Goal: Information Seeking & Learning: Compare options

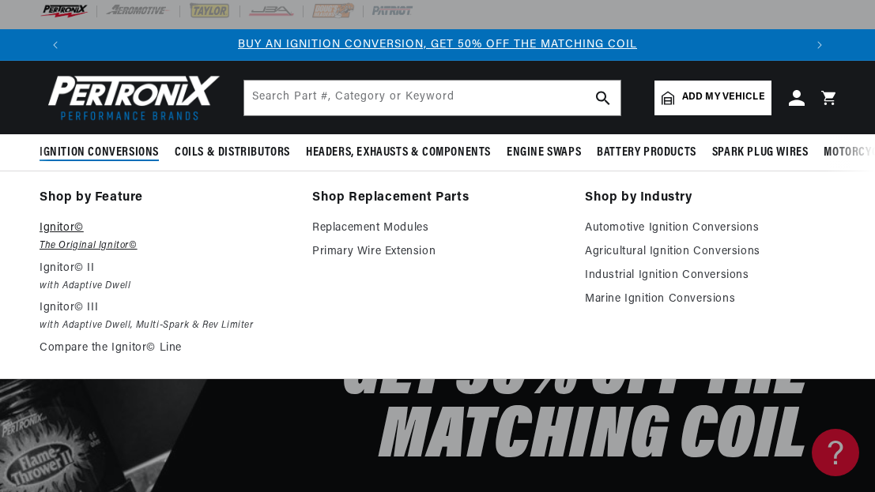
click at [63, 225] on p "Ignitor©" at bounding box center [165, 228] width 251 height 19
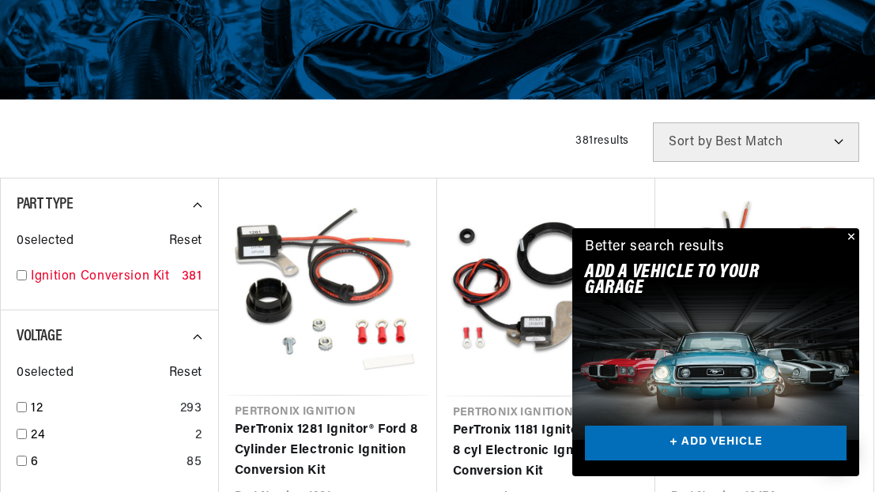
scroll to position [0, 733]
click at [853, 236] on button "Close" at bounding box center [849, 237] width 19 height 19
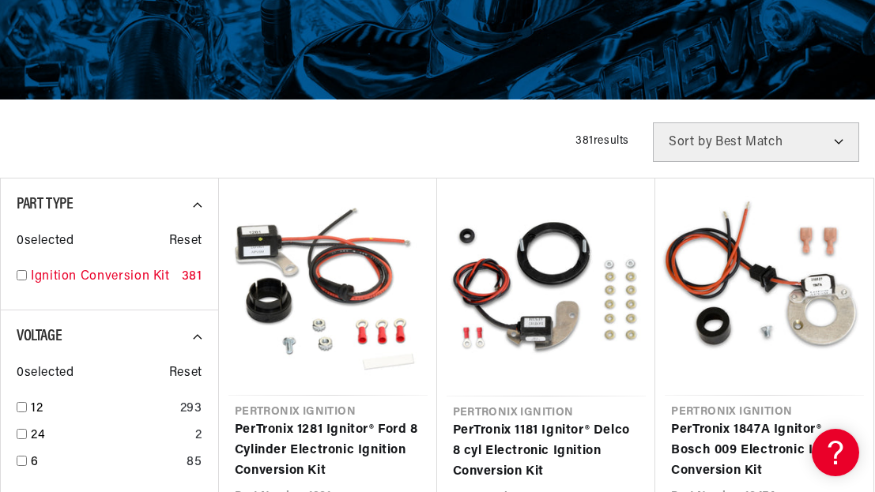
scroll to position [0, 1465]
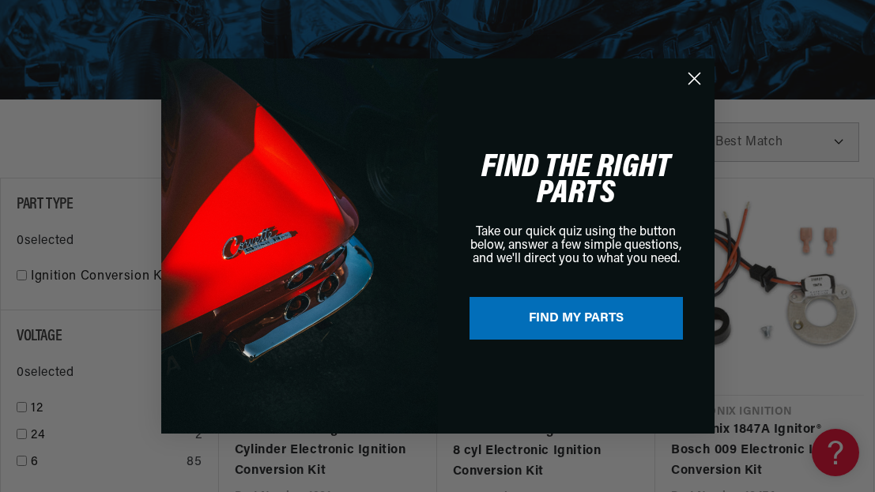
click at [21, 275] on div "Close dialog FIND THE RIGHT PARTS Take our quick quiz using the button below, a…" at bounding box center [437, 246] width 875 height 492
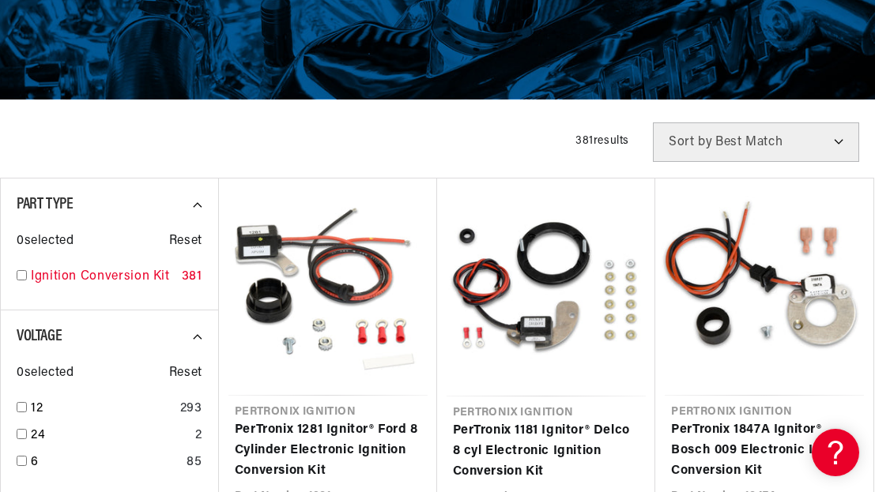
click at [24, 281] on input "checkbox" at bounding box center [22, 275] width 10 height 10
checkbox input "true"
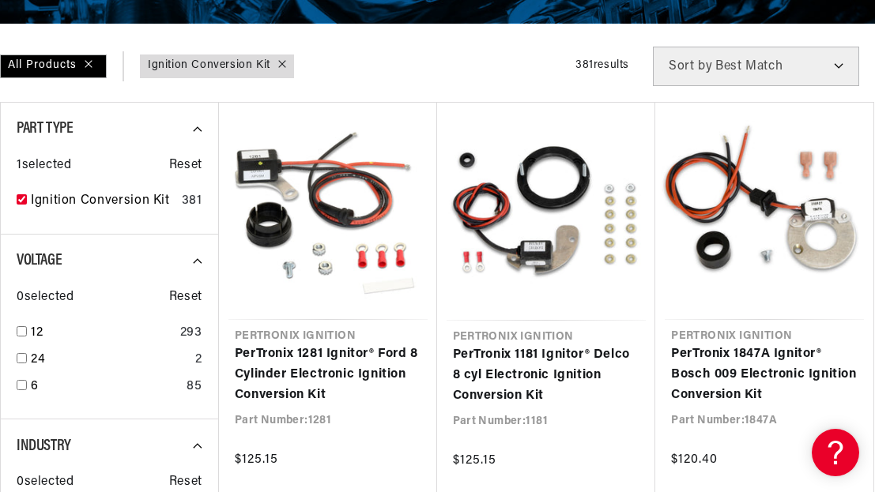
scroll to position [390, 0]
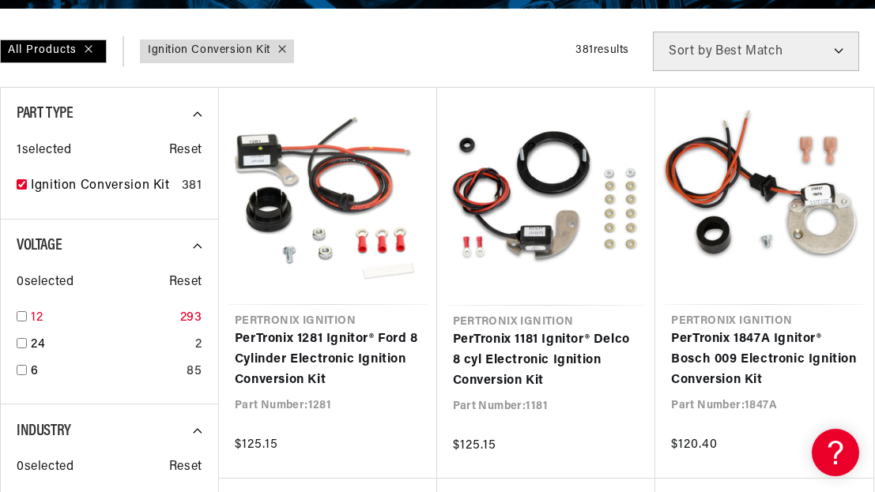
click at [24, 319] on input "checkbox" at bounding box center [22, 316] width 10 height 10
checkbox input "true"
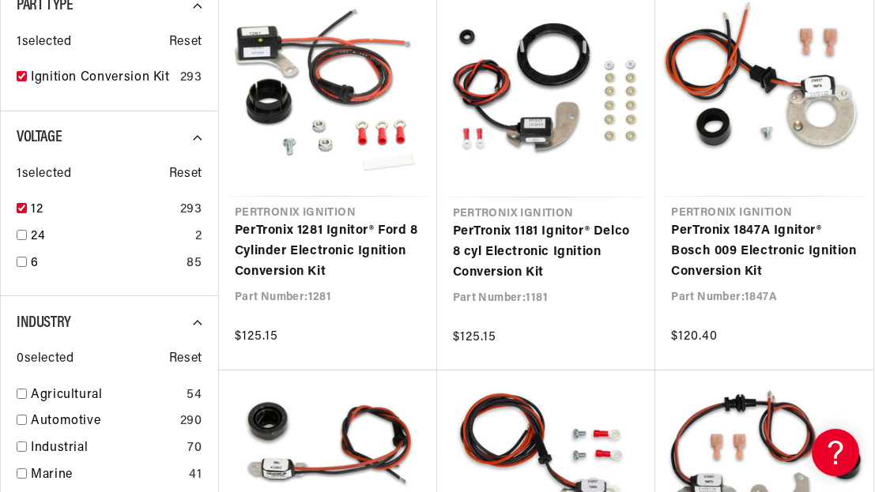
scroll to position [534, 0]
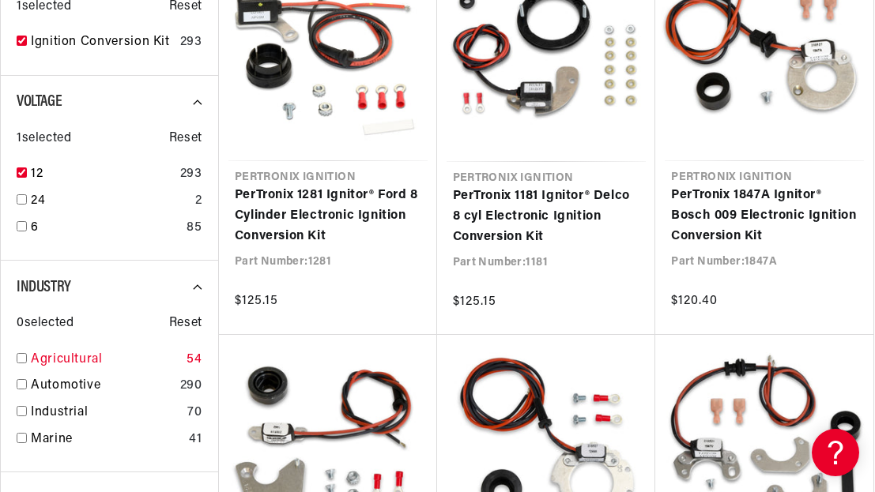
click at [22, 359] on input "checkbox" at bounding box center [22, 358] width 10 height 10
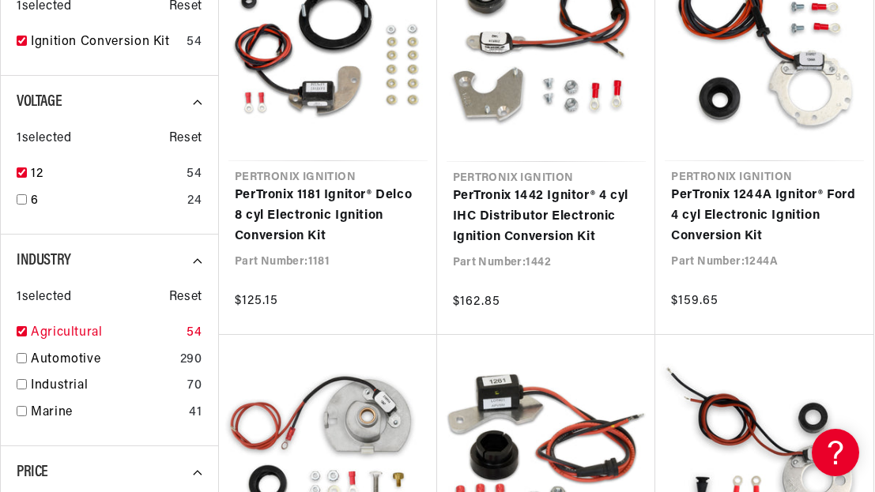
checkbox input "true"
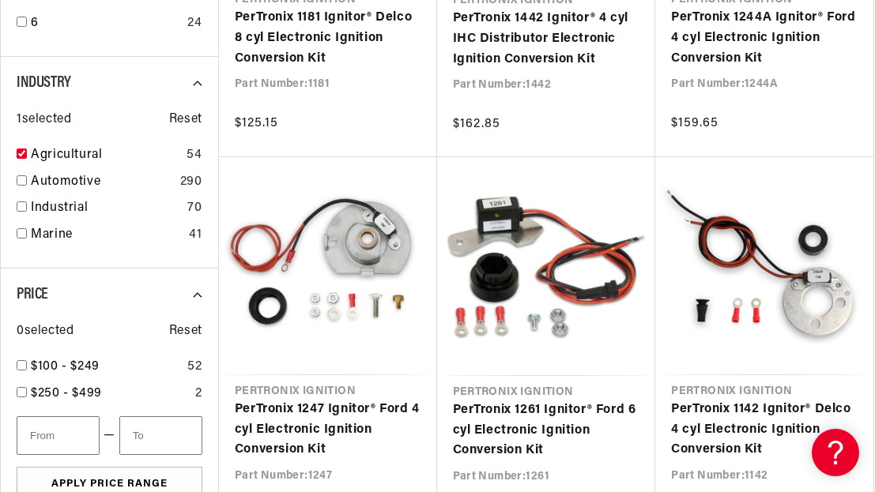
scroll to position [720, 0]
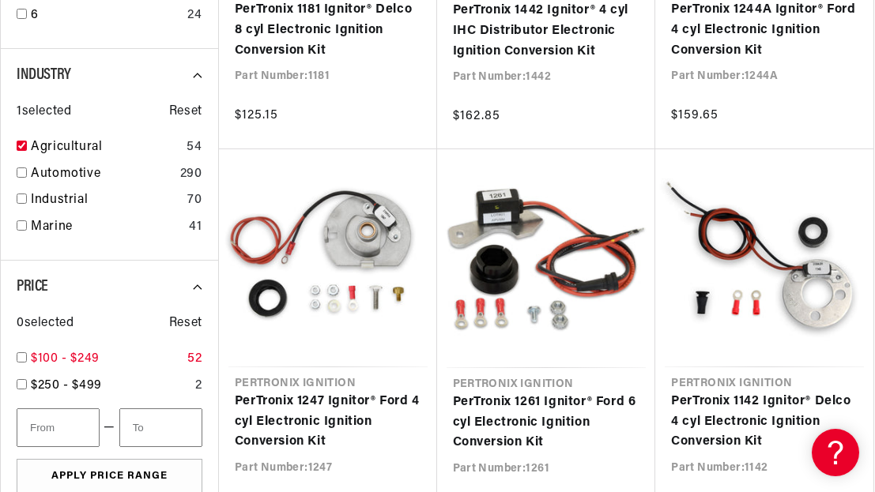
click at [25, 359] on input "checkbox" at bounding box center [22, 358] width 10 height 10
checkbox input "true"
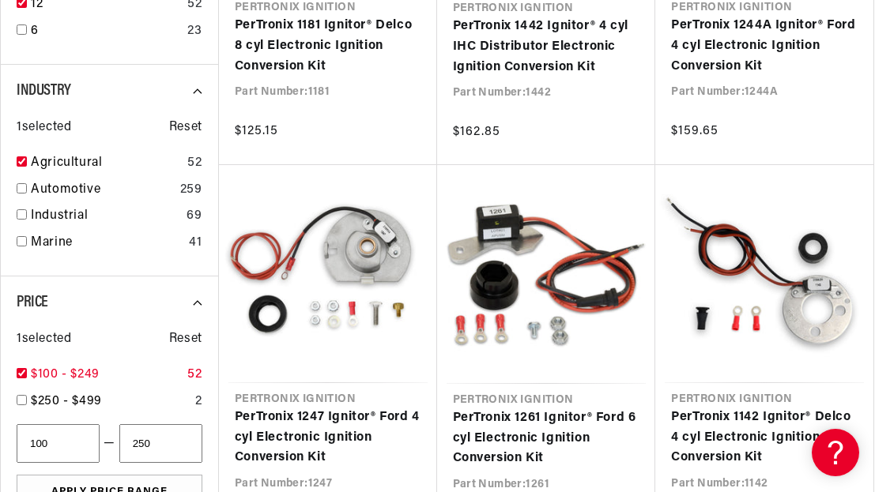
type input "100"
type input "250"
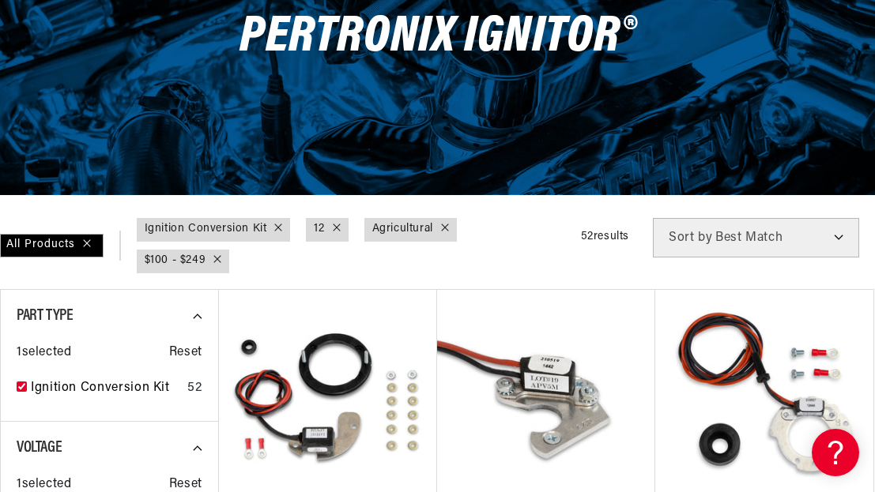
scroll to position [253, 0]
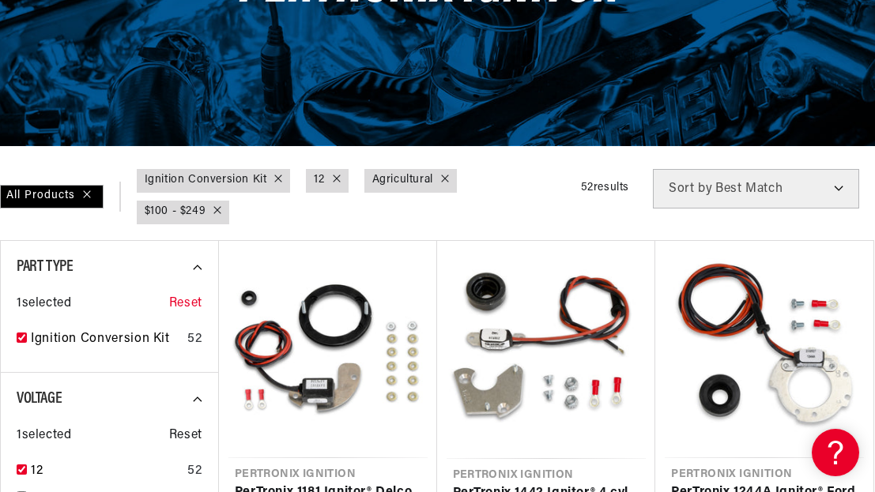
click at [184, 298] on span "Reset" at bounding box center [185, 304] width 33 height 21
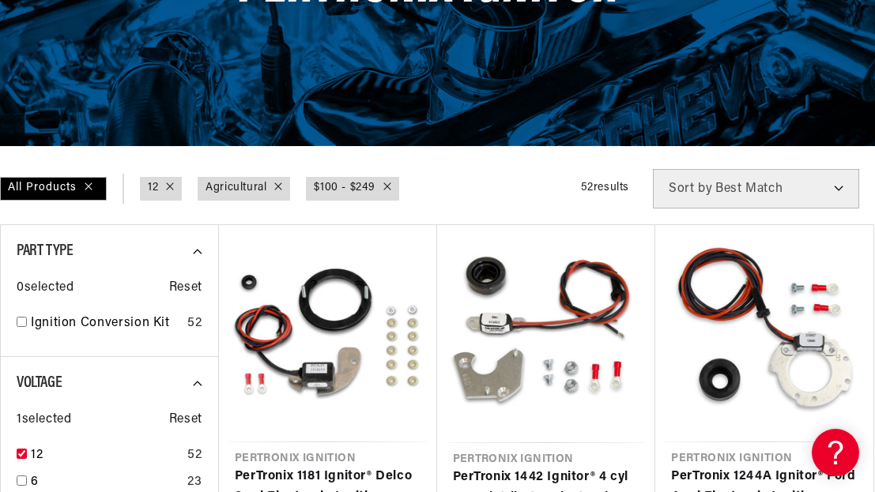
scroll to position [0, 1465]
click at [21, 320] on input "checkbox" at bounding box center [22, 322] width 10 height 10
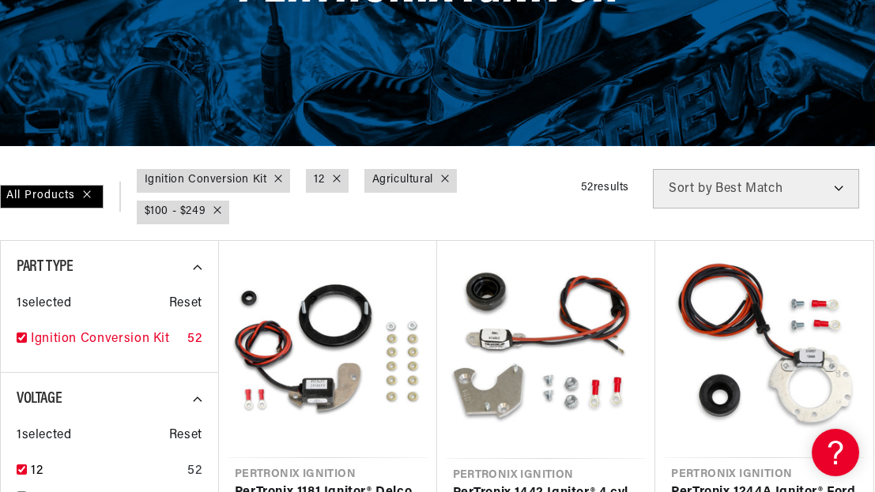
checkbox input "true"
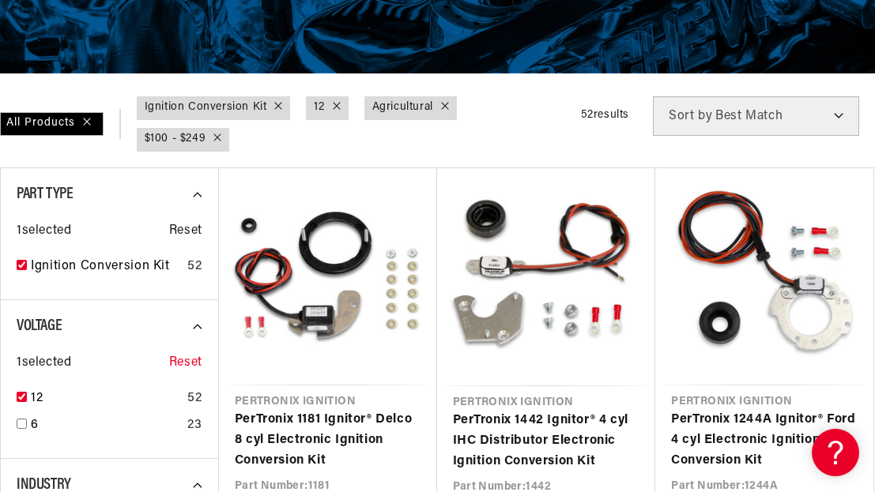
click at [177, 364] on span "Reset" at bounding box center [185, 363] width 33 height 21
checkbox input "false"
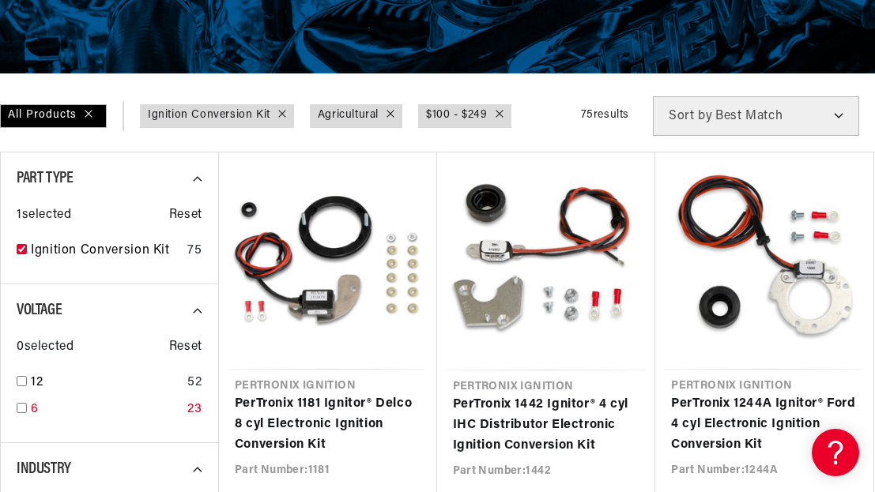
click at [22, 410] on input "checkbox" at bounding box center [22, 408] width 10 height 10
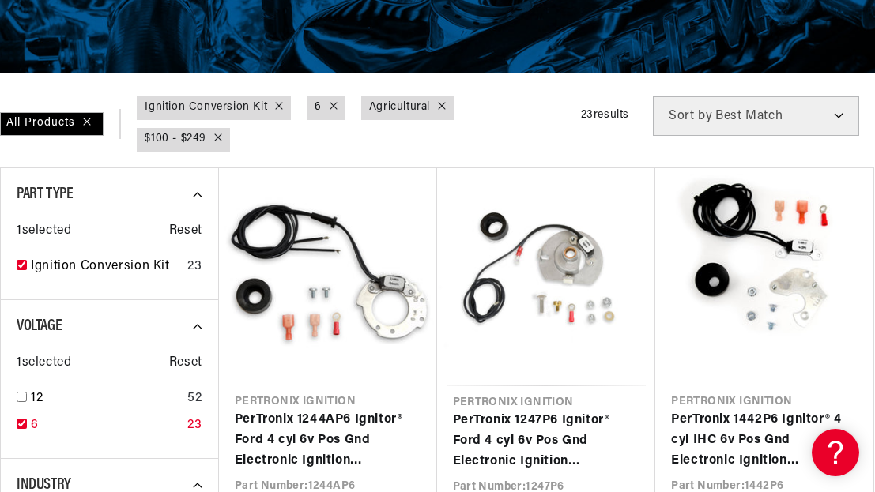
checkbox input "true"
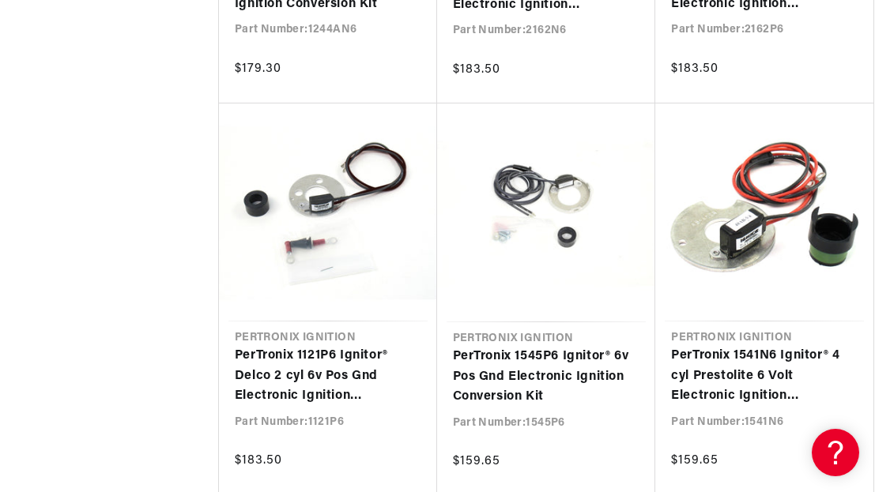
scroll to position [1611, 0]
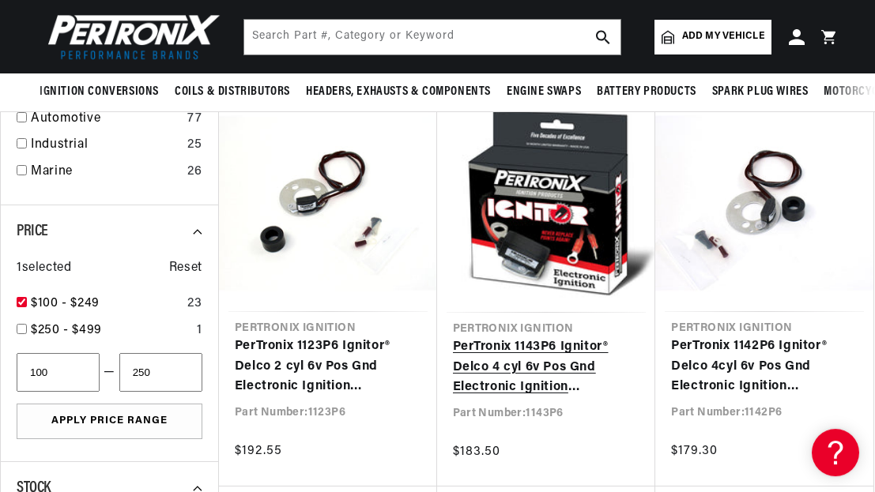
scroll to position [735, 0]
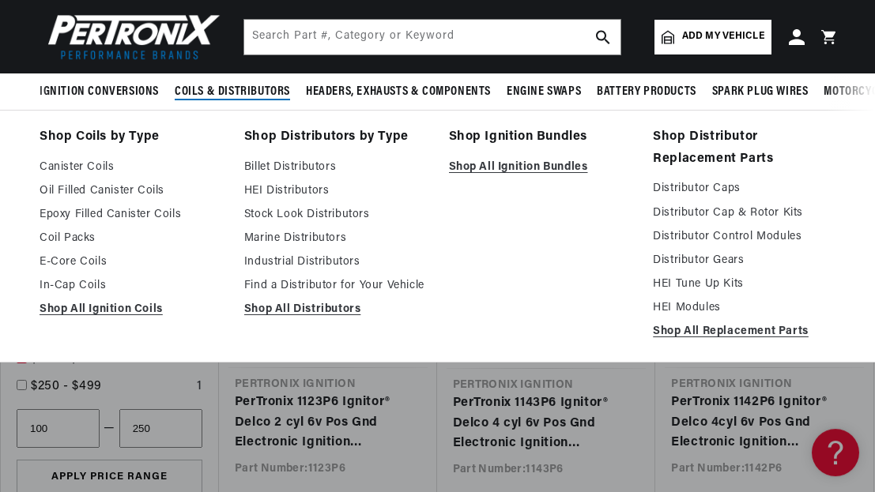
click at [198, 90] on span "Coils & Distributors" at bounding box center [232, 92] width 115 height 17
click at [116, 188] on link "Oil Filled Canister Coils" at bounding box center [131, 191] width 183 height 19
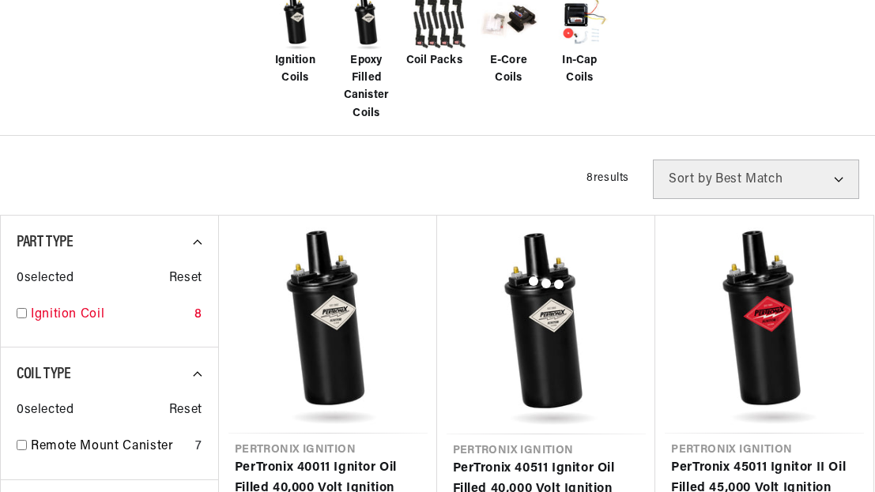
scroll to position [422, 0]
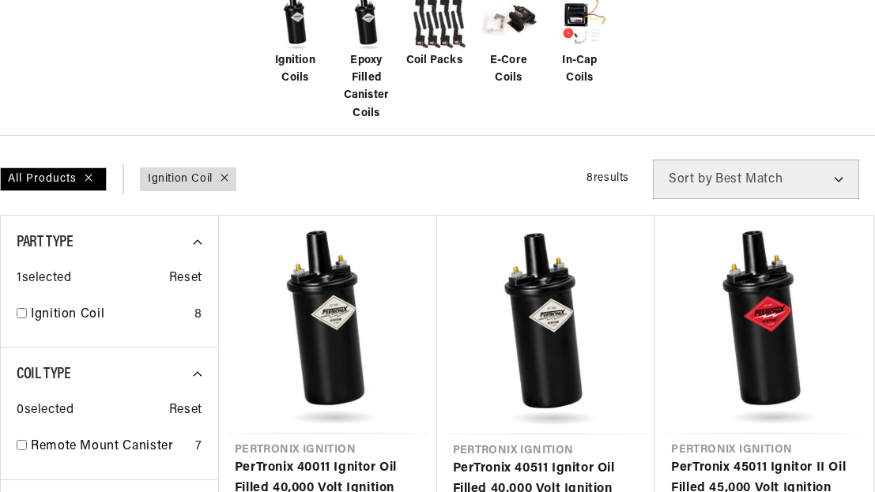
checkbox input "true"
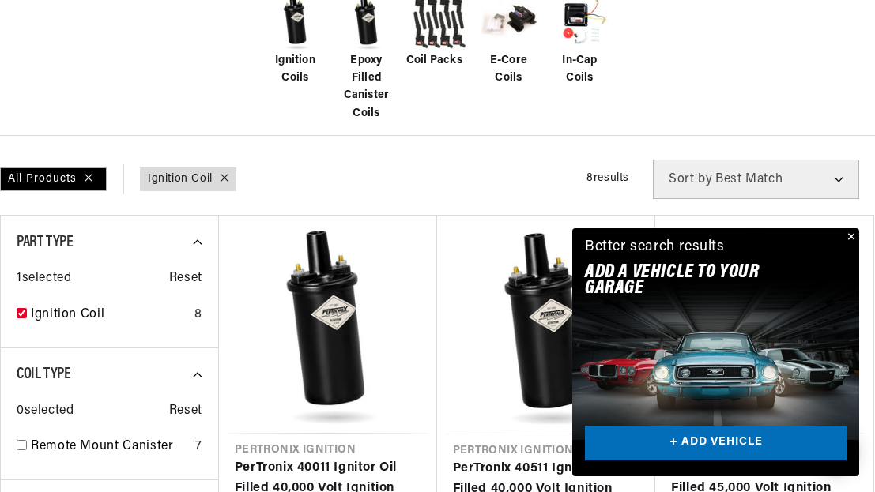
scroll to position [0, 0]
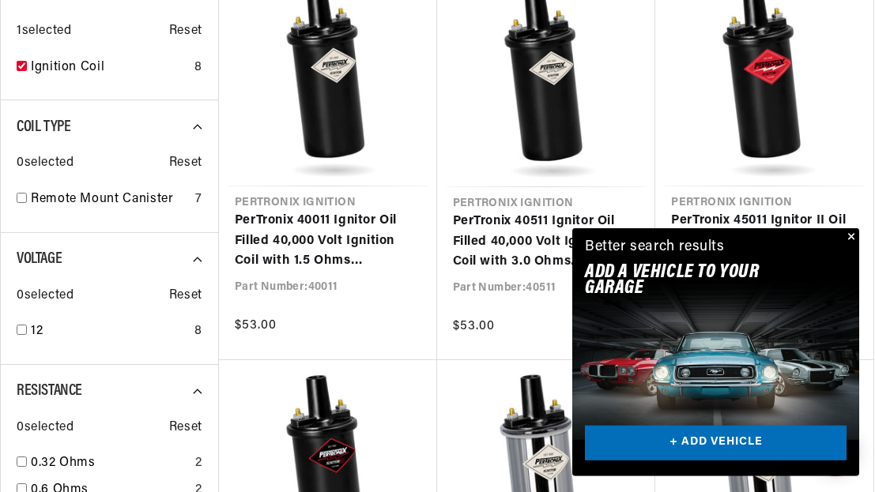
scroll to position [671, 0]
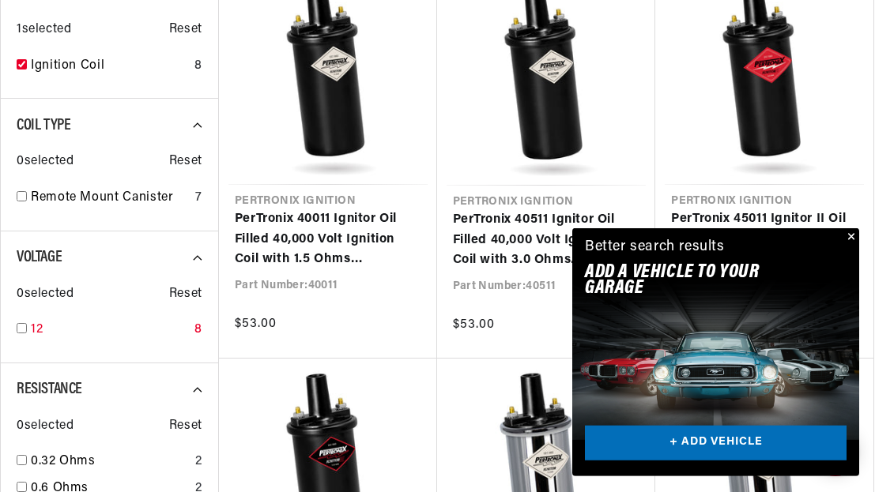
click at [21, 328] on input "checkbox" at bounding box center [22, 328] width 10 height 10
checkbox input "true"
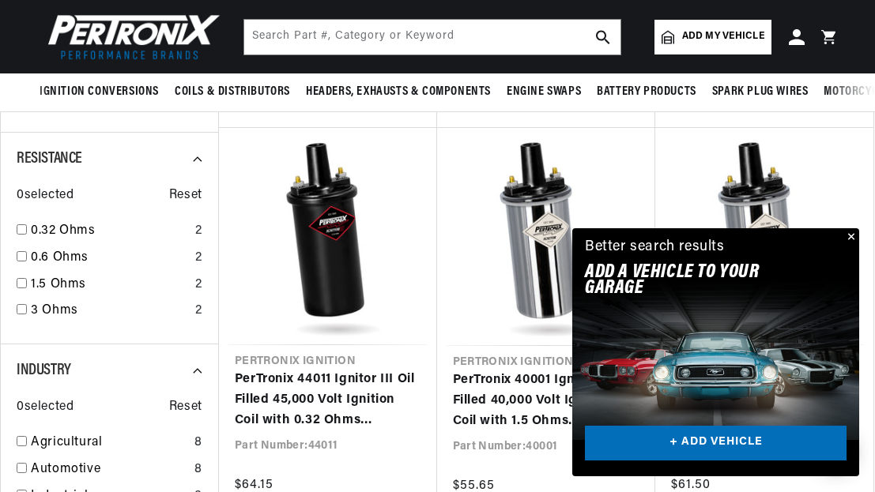
scroll to position [850, 0]
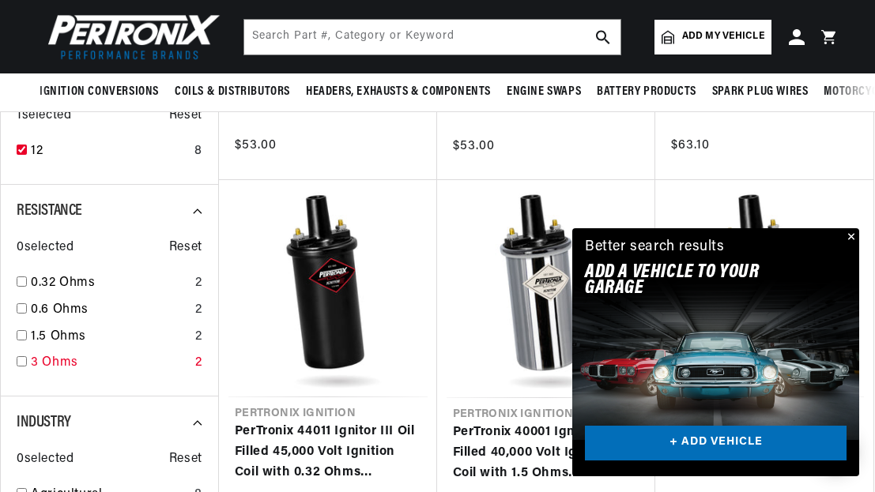
click at [21, 361] on input "checkbox" at bounding box center [22, 361] width 10 height 10
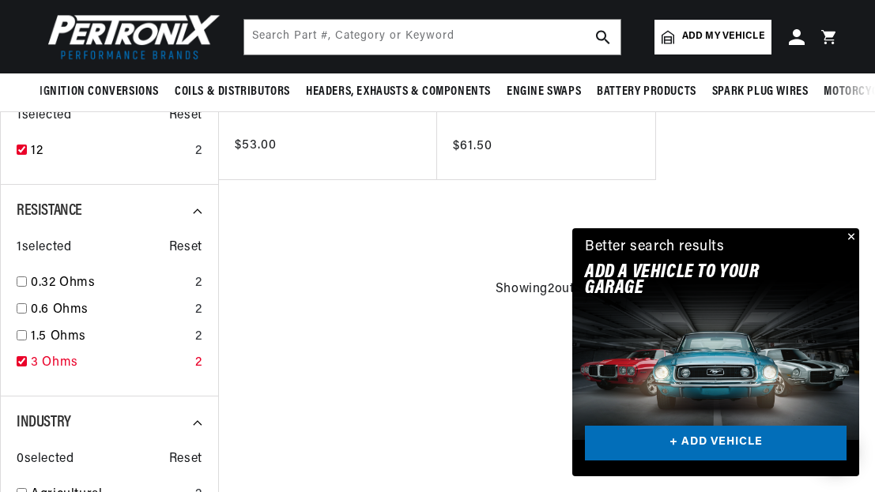
checkbox input "true"
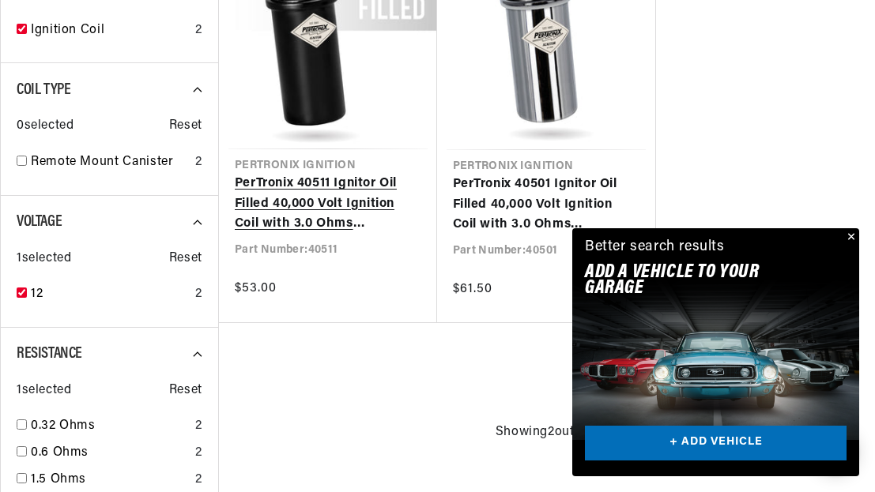
scroll to position [711, 0]
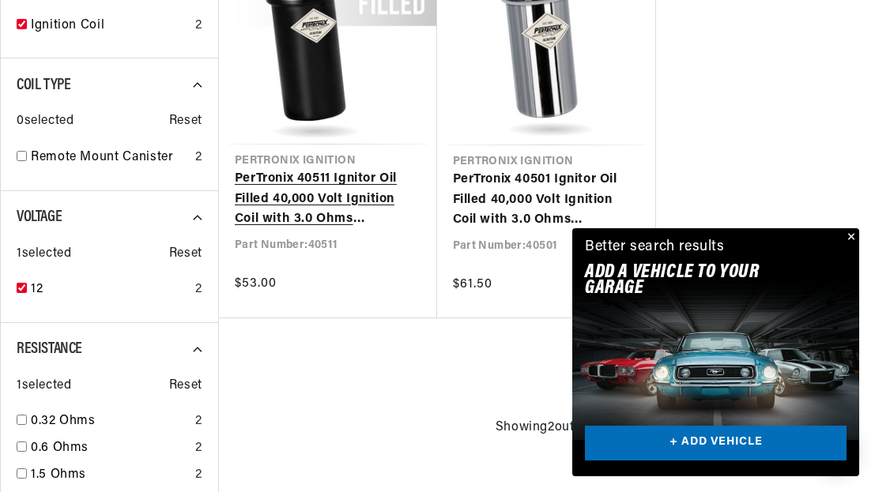
click at [383, 169] on link "PerTronix 40511 Ignitor Oil Filled 40,000 Volt Ignition Coil with 3.0 Ohms Resi…" at bounding box center [328, 199] width 187 height 61
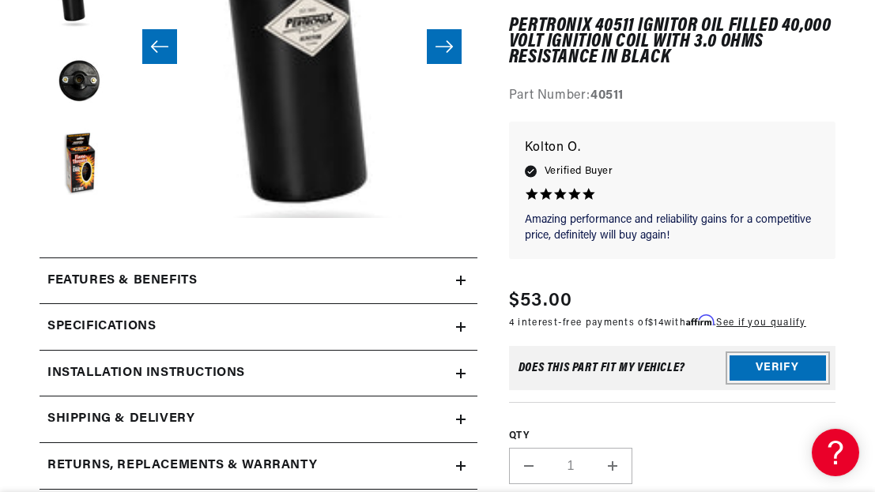
click at [754, 365] on button "Verify" at bounding box center [778, 368] width 96 height 25
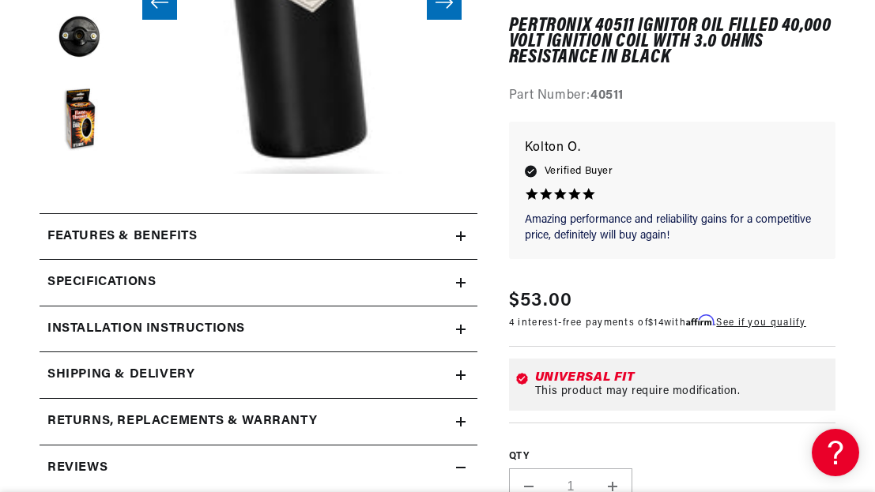
scroll to position [0, 1465]
click at [411, 230] on div "Features & Benefits" at bounding box center [248, 237] width 417 height 21
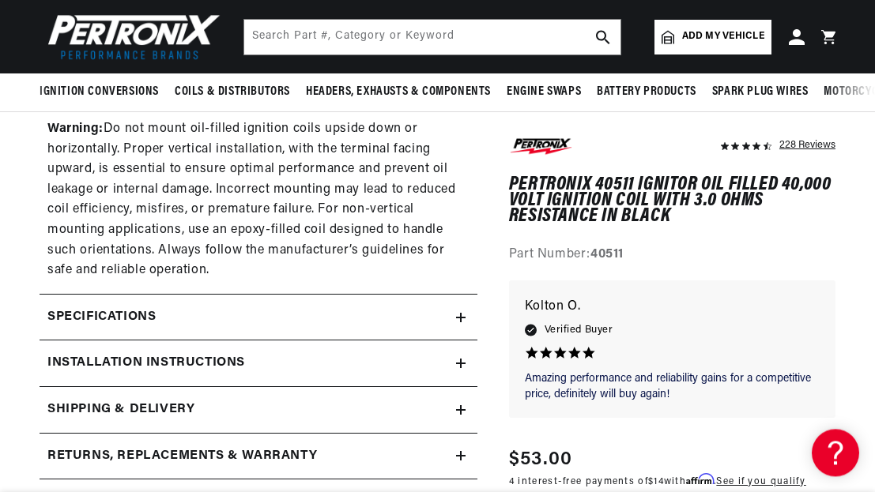
scroll to position [0, 0]
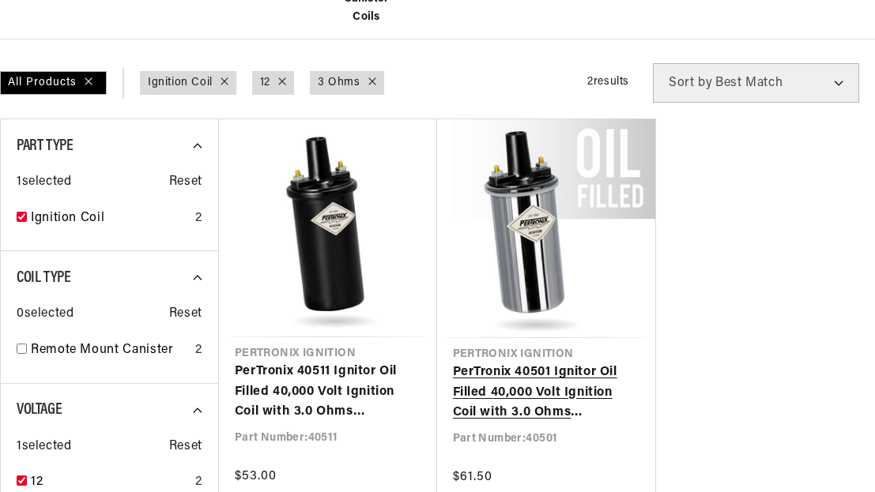
scroll to position [519, 0]
click at [477, 363] on link "PerTronix 40501 Ignitor Oil Filled 40,000 Volt Ignition Coil with 3.0 Ohms Resi…" at bounding box center [546, 393] width 187 height 61
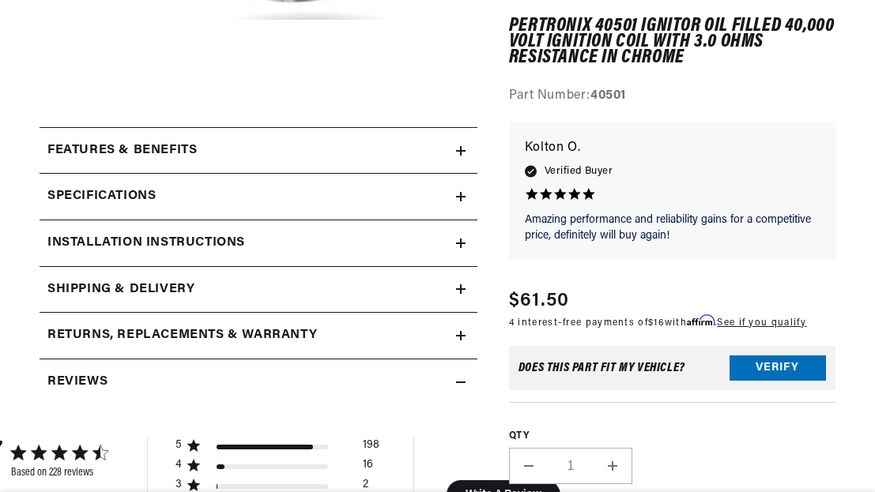
click at [459, 192] on summary "Specifications" at bounding box center [259, 197] width 438 height 46
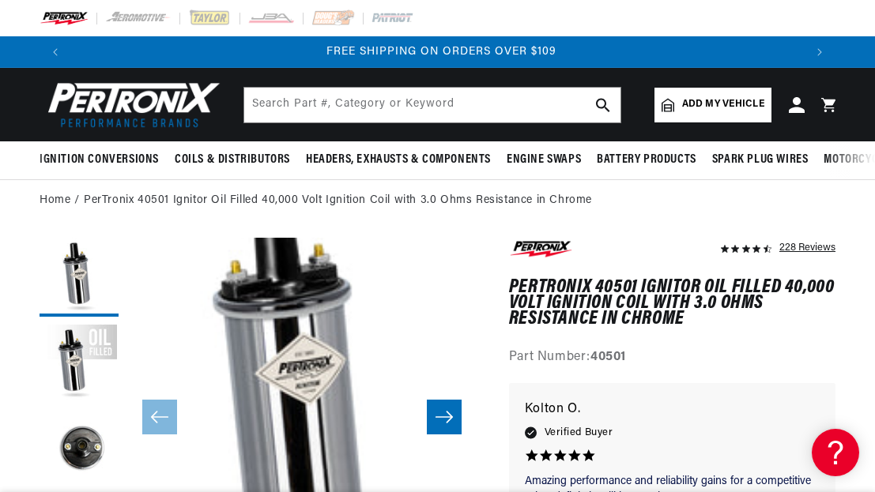
scroll to position [0, 1465]
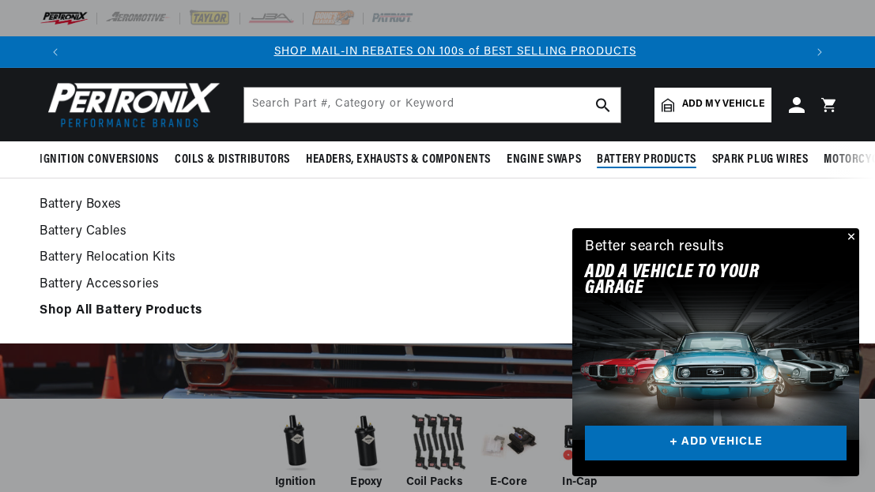
scroll to position [0, 733]
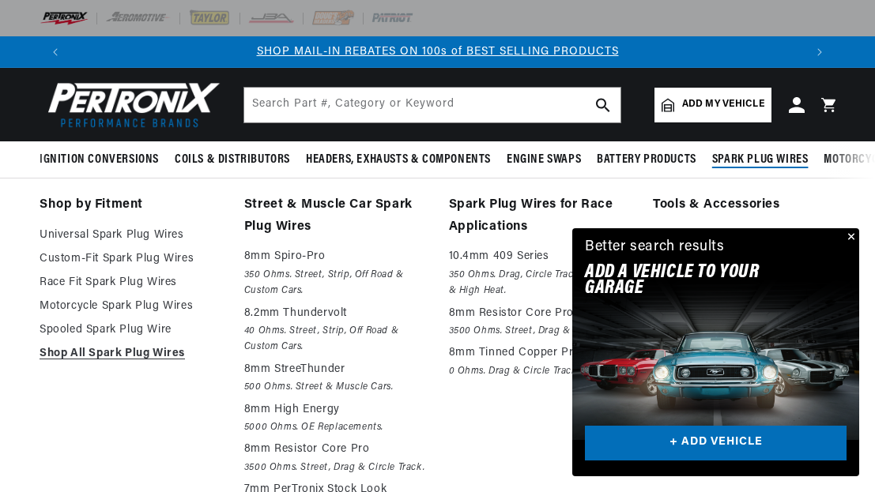
click at [737, 156] on span "Spark Plug Wires" at bounding box center [760, 160] width 96 height 17
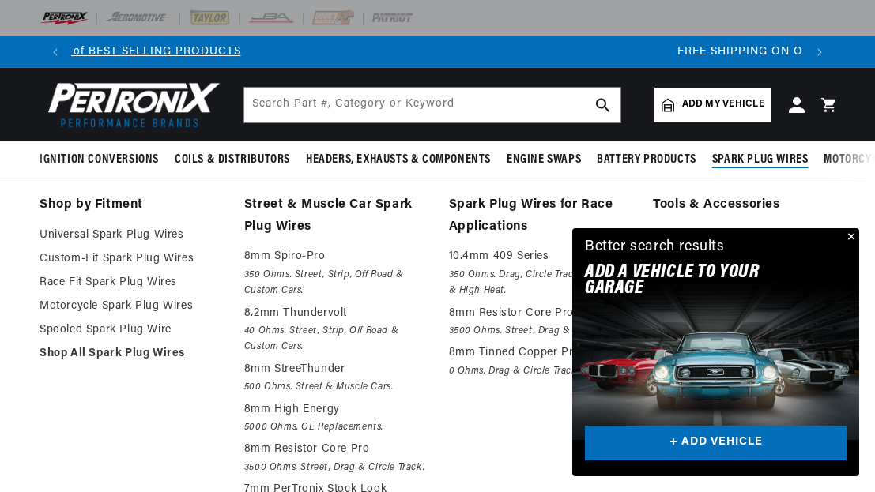
click at [749, 157] on span "Spark Plug Wires" at bounding box center [760, 160] width 96 height 17
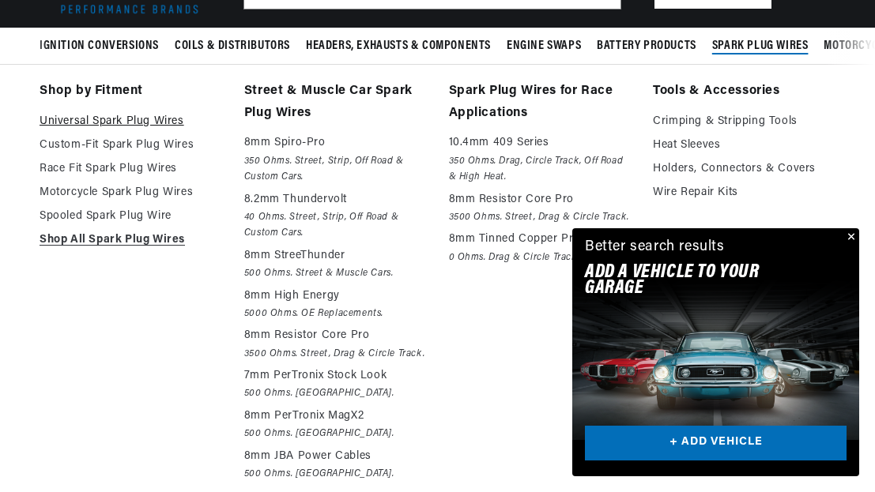
click at [154, 120] on link "Universal Spark Plug Wires" at bounding box center [131, 121] width 183 height 19
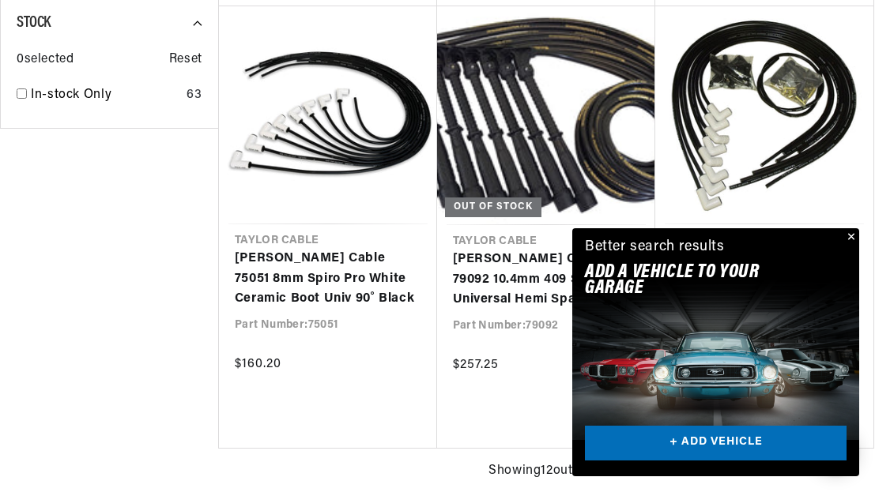
scroll to position [1824, 0]
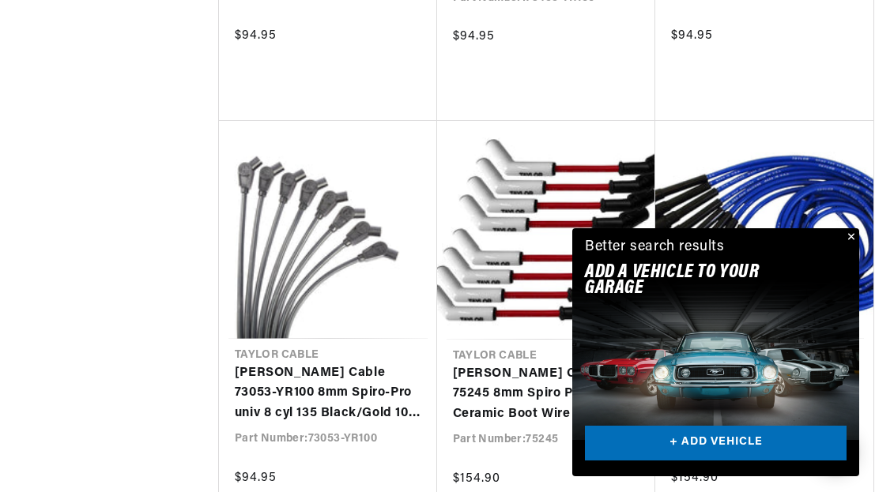
scroll to position [3573, 0]
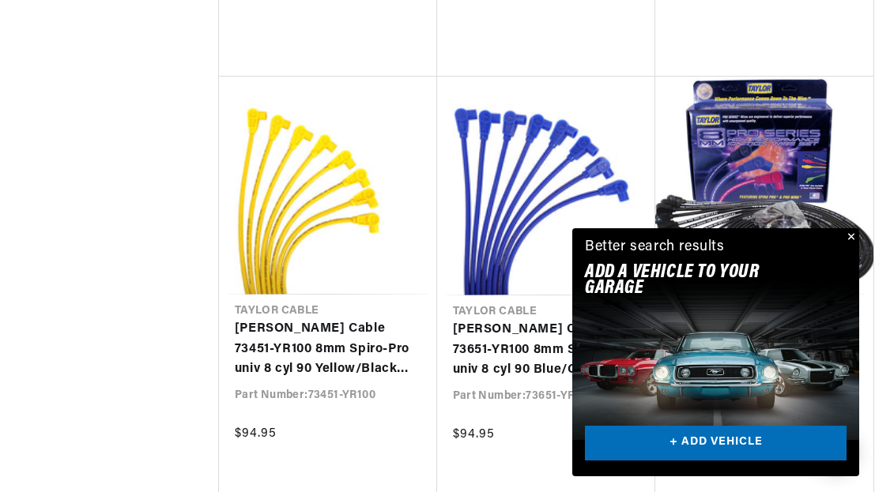
scroll to position [5350, 0]
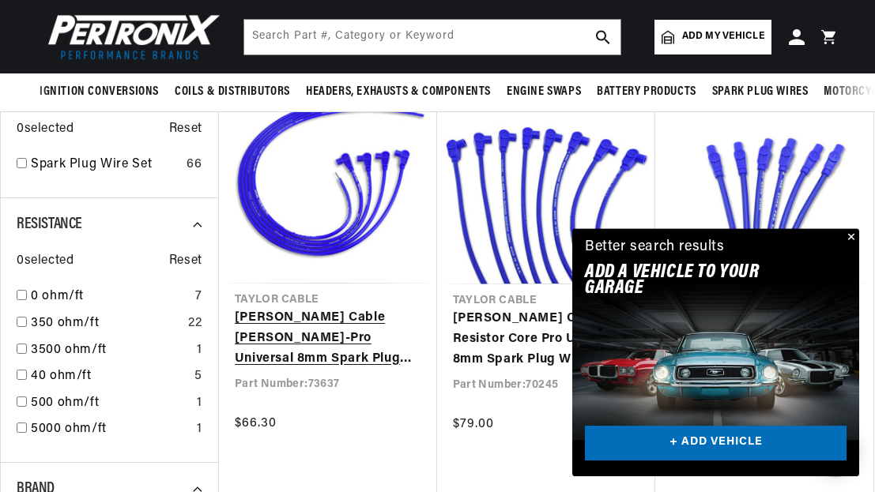
scroll to position [0, 733]
click at [348, 308] on link "[PERSON_NAME] Cable [PERSON_NAME]-Pro Universal 8mm Spark Plug Wires 350 Ohm Su…" at bounding box center [328, 338] width 187 height 61
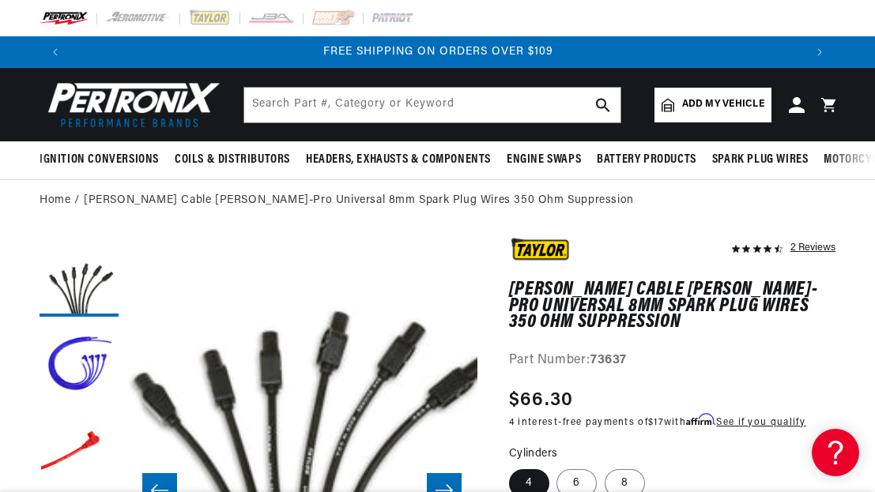
scroll to position [0, 1465]
